Goal: Task Accomplishment & Management: Manage account settings

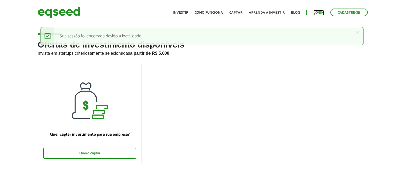
click at [322, 14] on link "Login" at bounding box center [318, 12] width 10 height 3
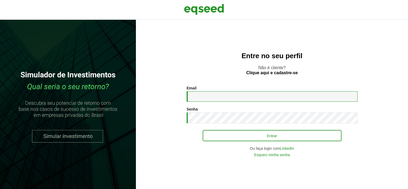
type input "**********"
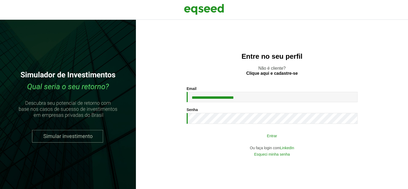
click at [288, 135] on button "Entrar" at bounding box center [272, 136] width 139 height 10
